Goal: Transaction & Acquisition: Purchase product/service

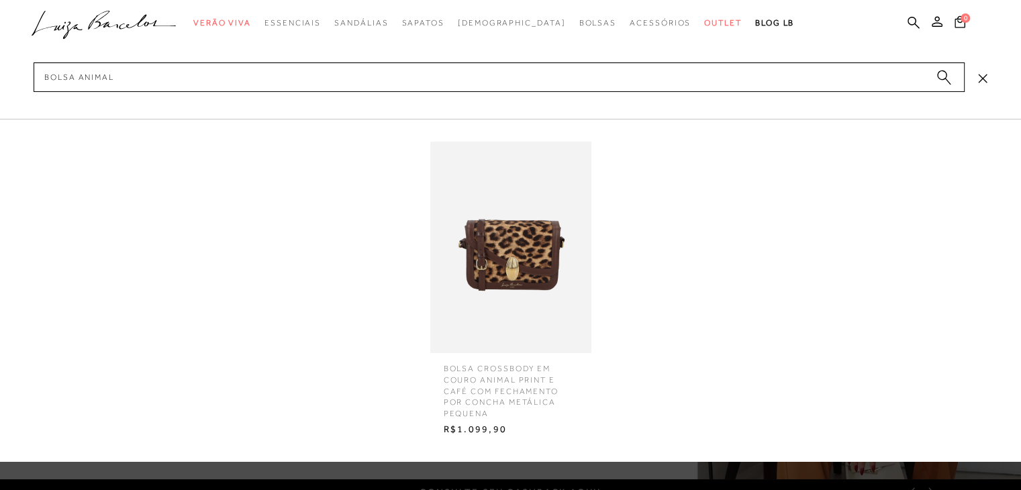
type input "bolsa animal"
click at [535, 250] on img at bounding box center [510, 247] width 161 height 211
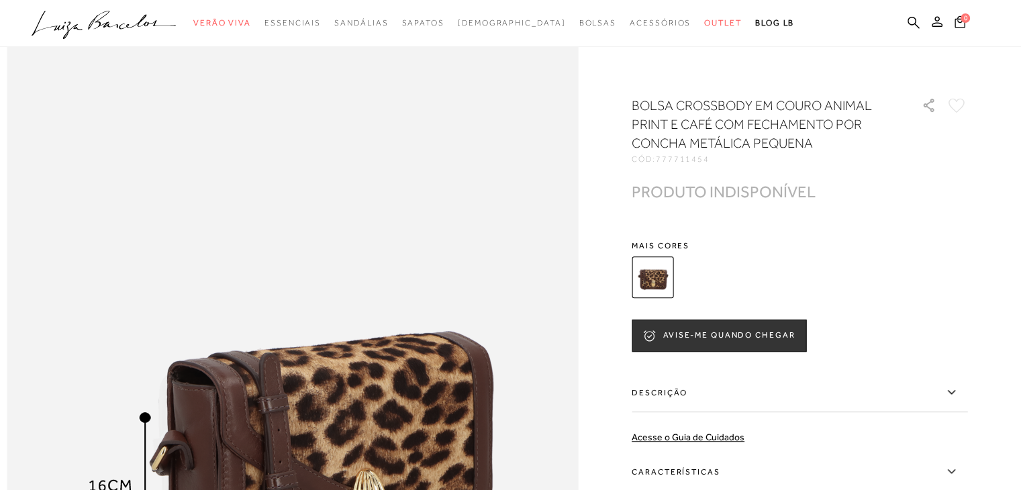
scroll to position [805, 0]
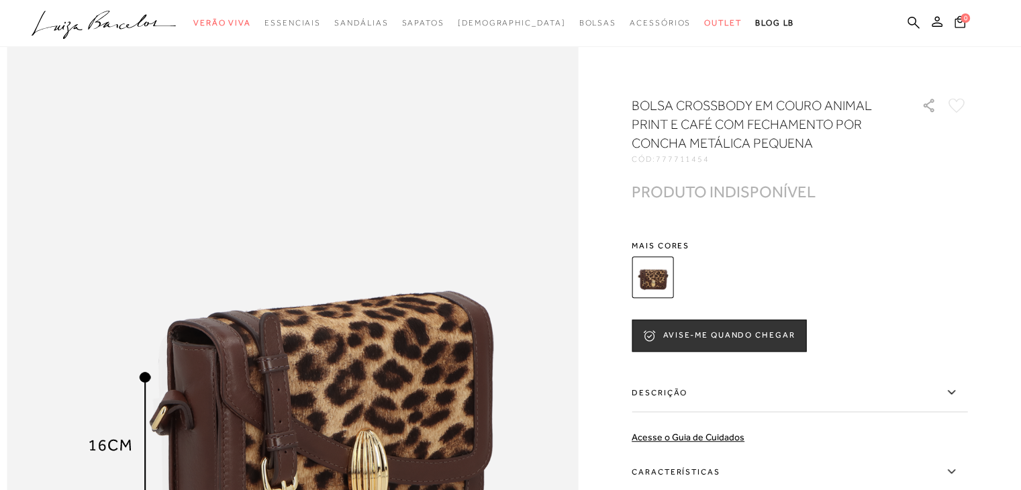
click at [959, 391] on icon at bounding box center [951, 392] width 16 height 17
click at [0, 0] on input "Descrição" at bounding box center [0, 0] width 0 height 0
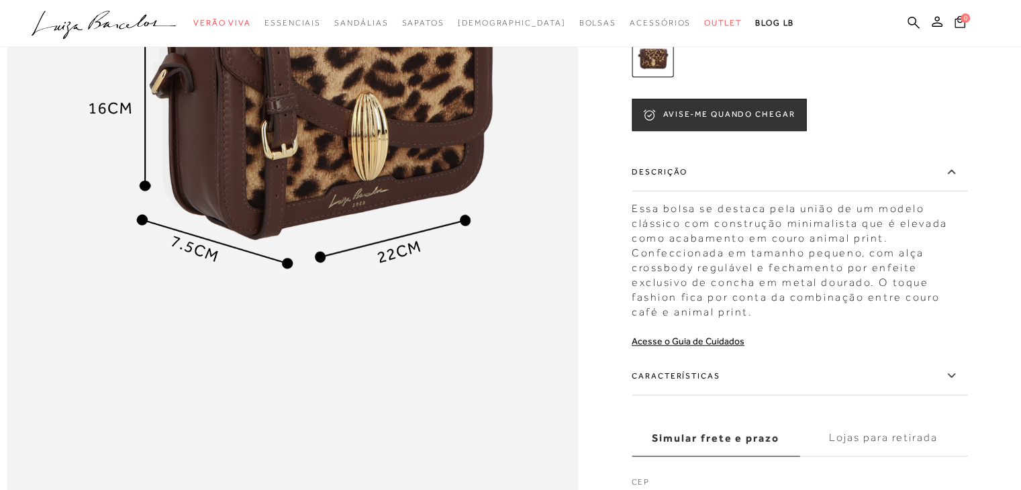
scroll to position [1154, 0]
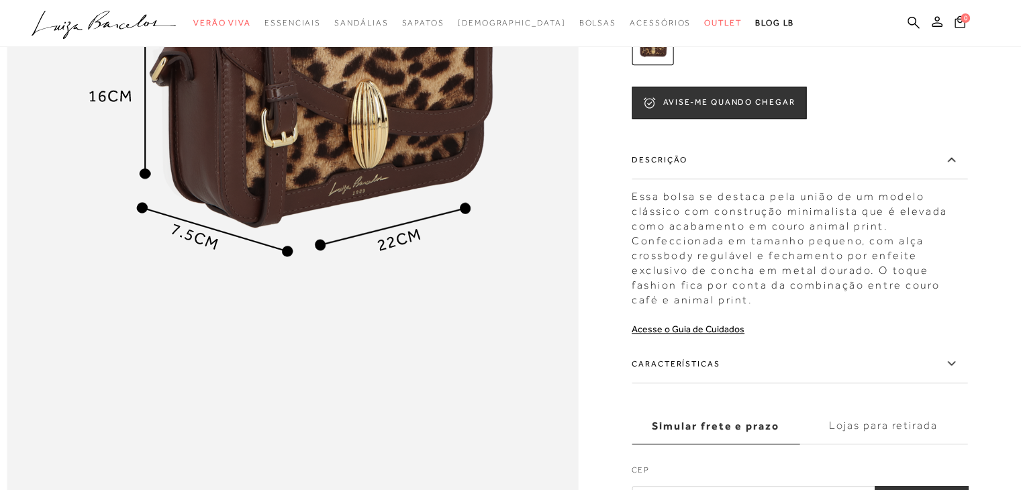
click at [954, 365] on icon at bounding box center [950, 363] width 7 height 4
click at [0, 0] on input "Características" at bounding box center [0, 0] width 0 height 0
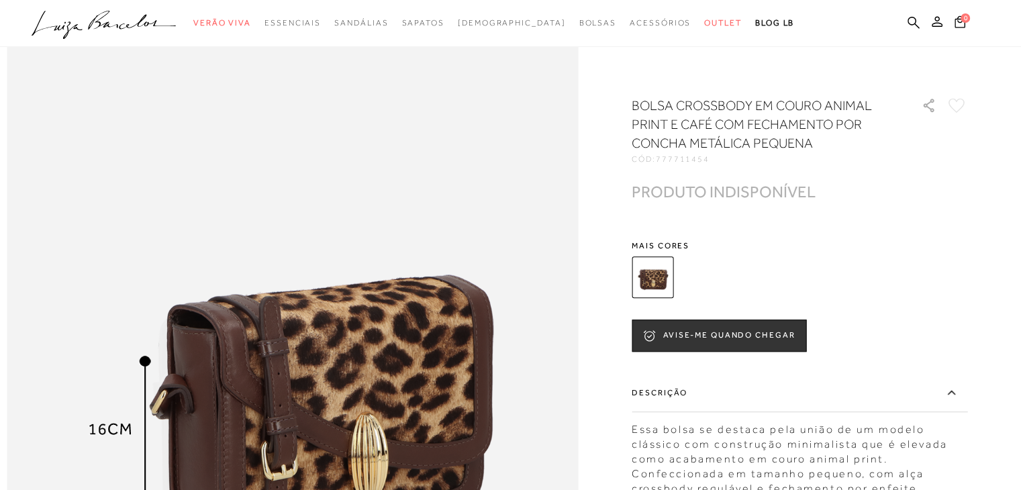
scroll to position [819, 0]
